Goal: Go to known website: Go to known website

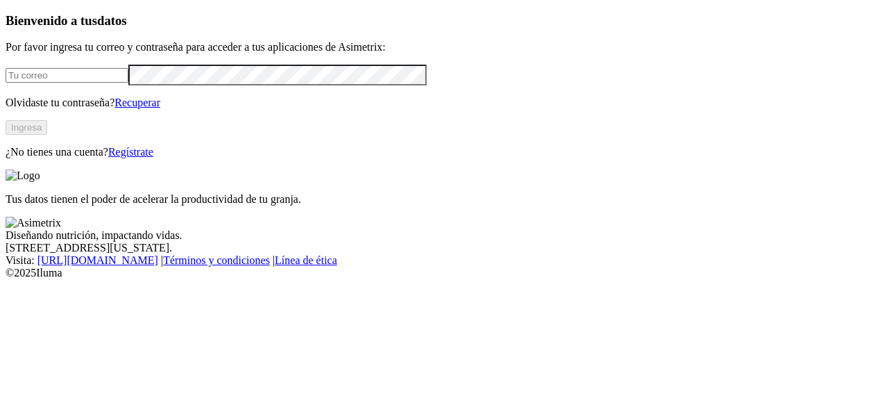
type input "[PERSON_NAME][EMAIL_ADDRESS][PERSON_NAME][DOMAIN_NAME]"
click at [47, 135] on button "Ingresa" at bounding box center [27, 127] width 42 height 15
